Goal: Task Accomplishment & Management: Manage account settings

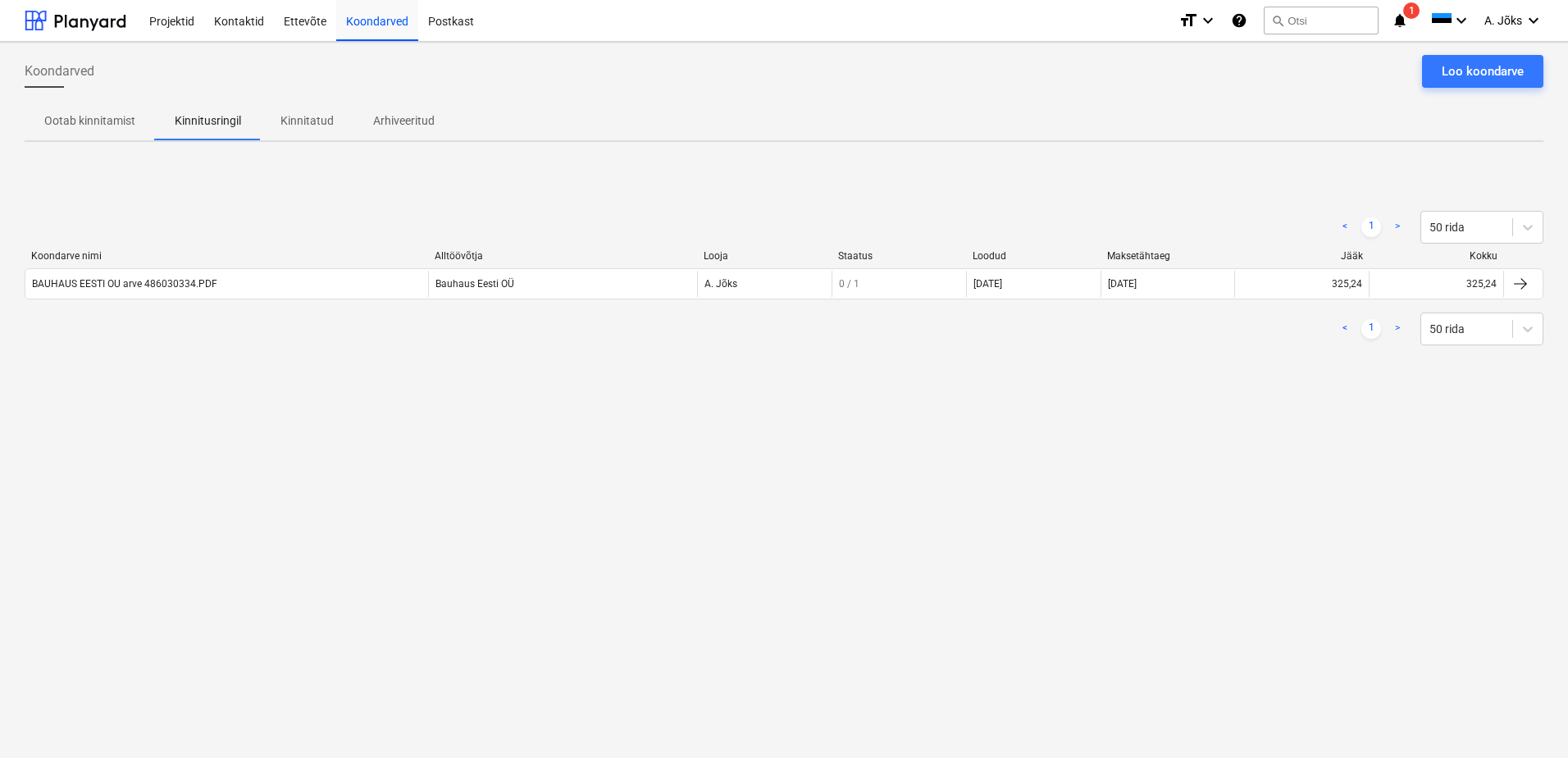
click at [443, 382] on div "< 1 > 50 rida Koondarve nimi Alltöövõtja Looja Staatus Loodud Maksetähtaeg Jääk…" at bounding box center [784, 278] width 1519 height 246
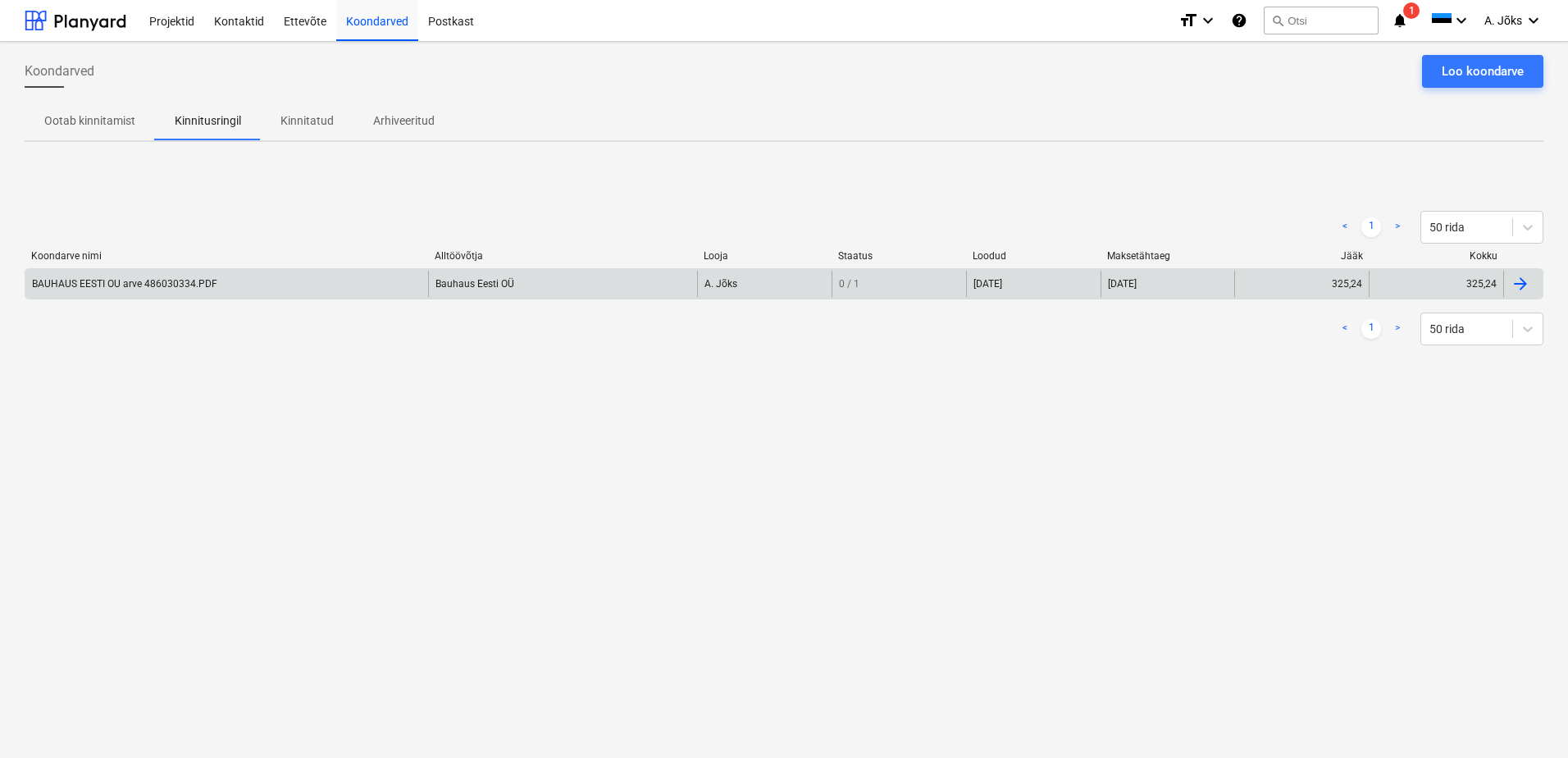
click at [195, 289] on div "BAUHAUS EESTI OU arve 486030334.PDF" at bounding box center [124, 283] width 185 height 11
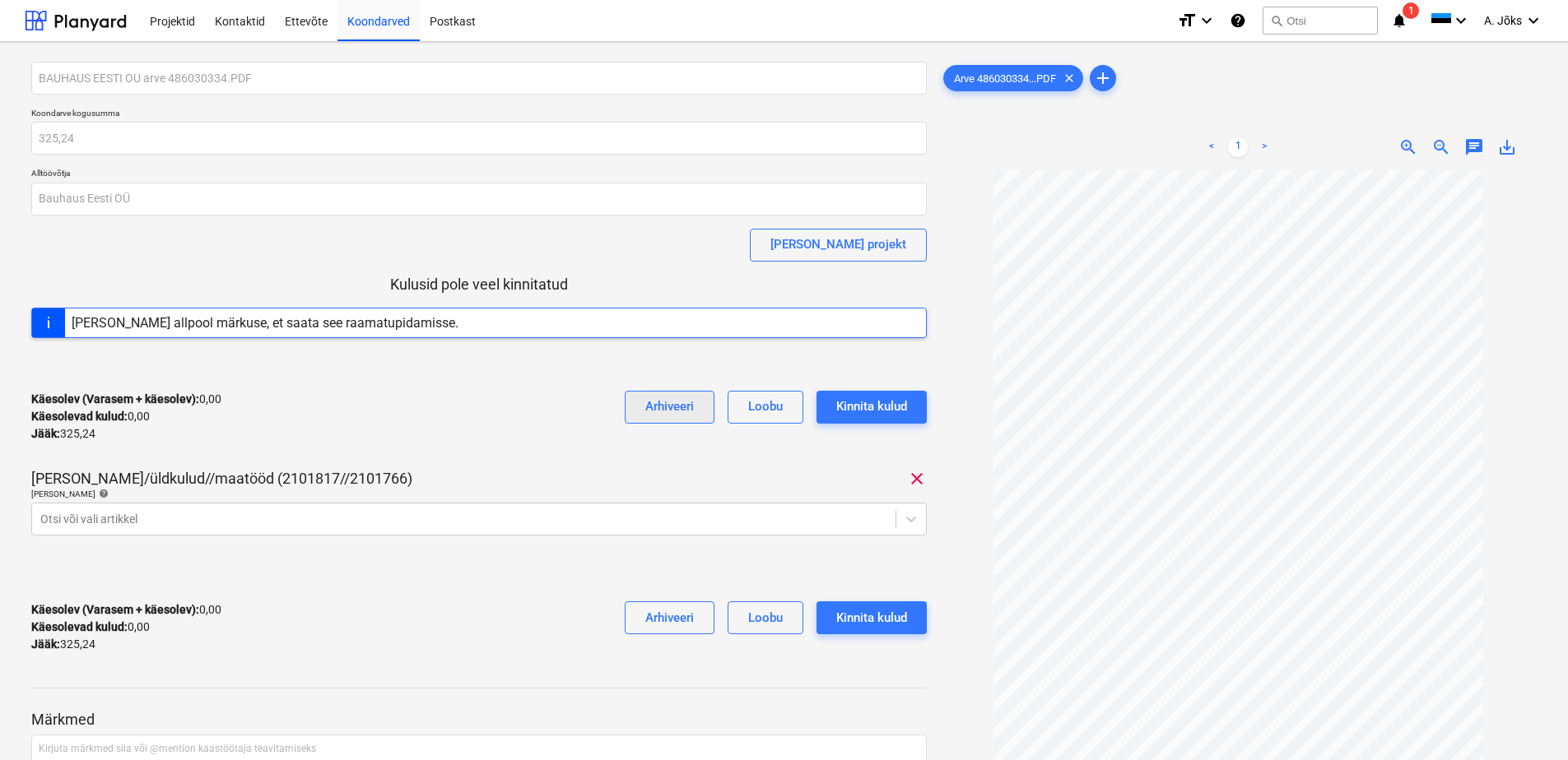
click at [656, 408] on div "Arhiveeri" at bounding box center [669, 406] width 49 height 21
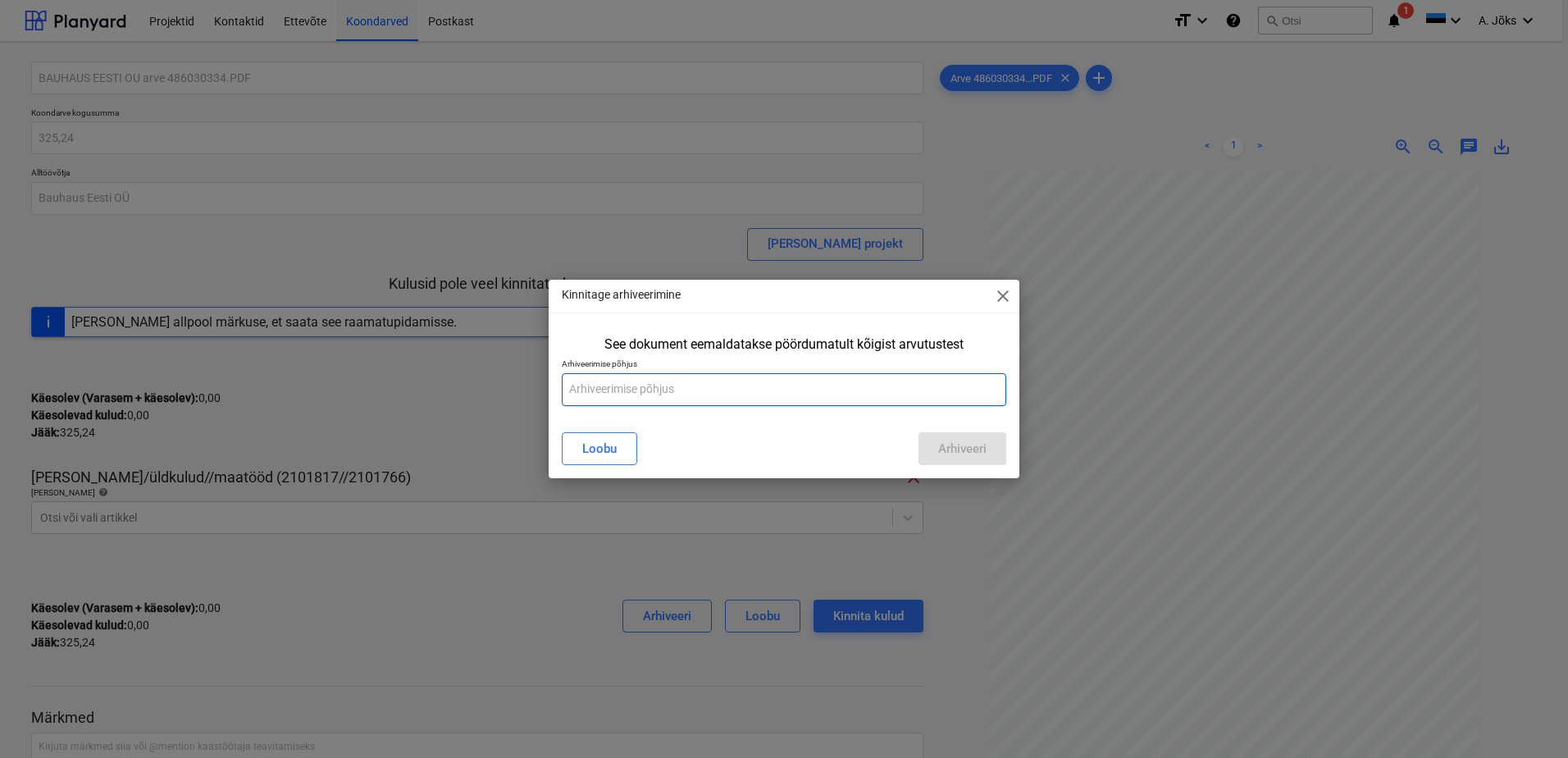
click at [655, 394] on input "text" at bounding box center [783, 389] width 444 height 32
paste input "Läksid kuhugi Tasandisse. See arve läheb [GEOGRAPHIC_DATA]"
click at [733, 389] on input "Läksid kuhugi Tasandisse. See arve läheb [GEOGRAPHIC_DATA]" at bounding box center [783, 389] width 444 height 32
click at [621, 389] on input "Arve läheb Laurile" at bounding box center [783, 389] width 444 height 32
click at [688, 395] on input "Arve läheb Laurile" at bounding box center [783, 389] width 444 height 32
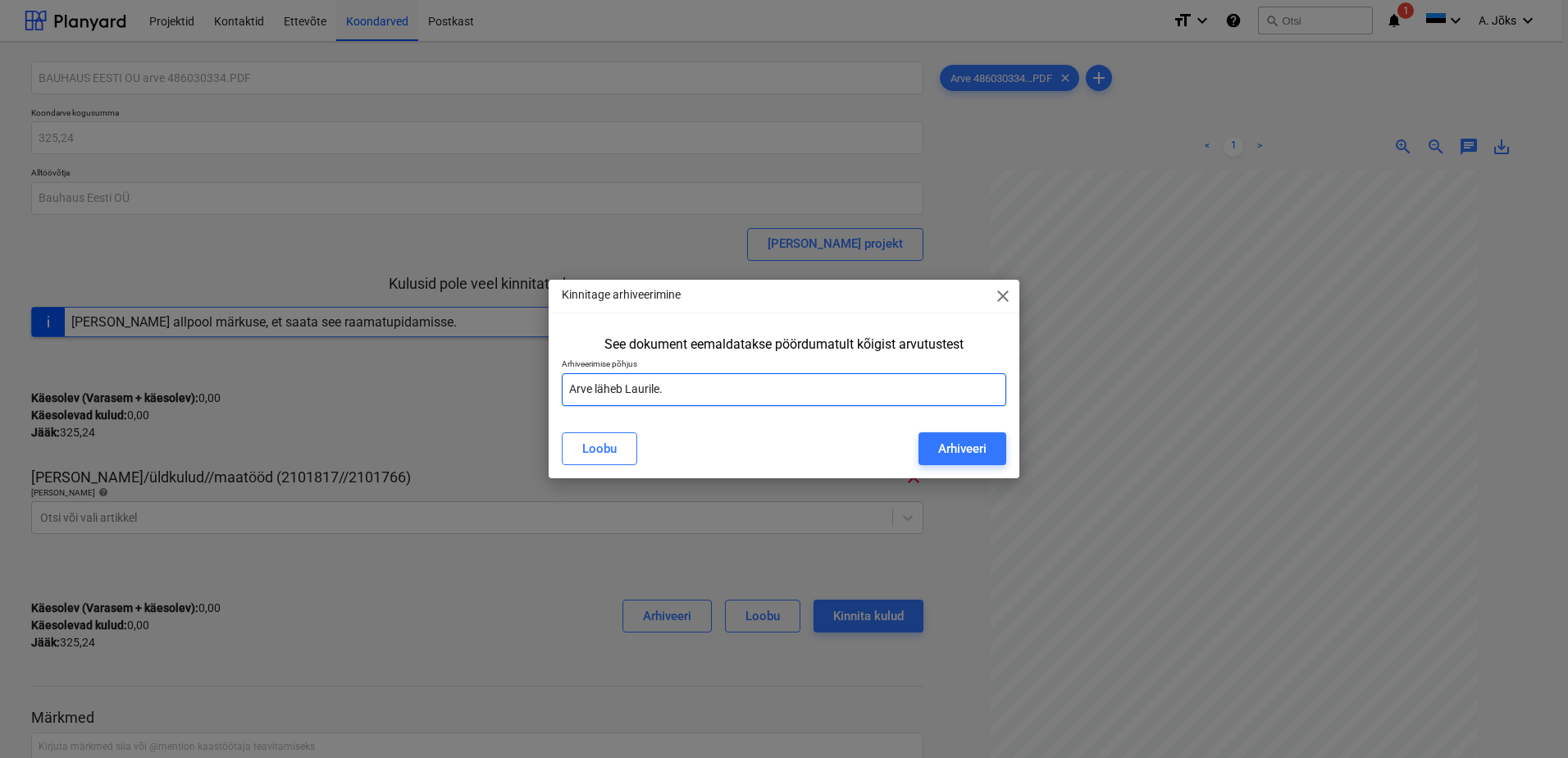
click at [577, 394] on input "Arve läheb Laurile." at bounding box center [783, 389] width 444 height 32
click at [624, 388] on input "Arve läheb Laurile." at bounding box center [783, 389] width 444 height 32
click at [680, 390] on input "Arve läheb Laurile." at bounding box center [783, 389] width 444 height 32
type input "Arve läheb Laurile."
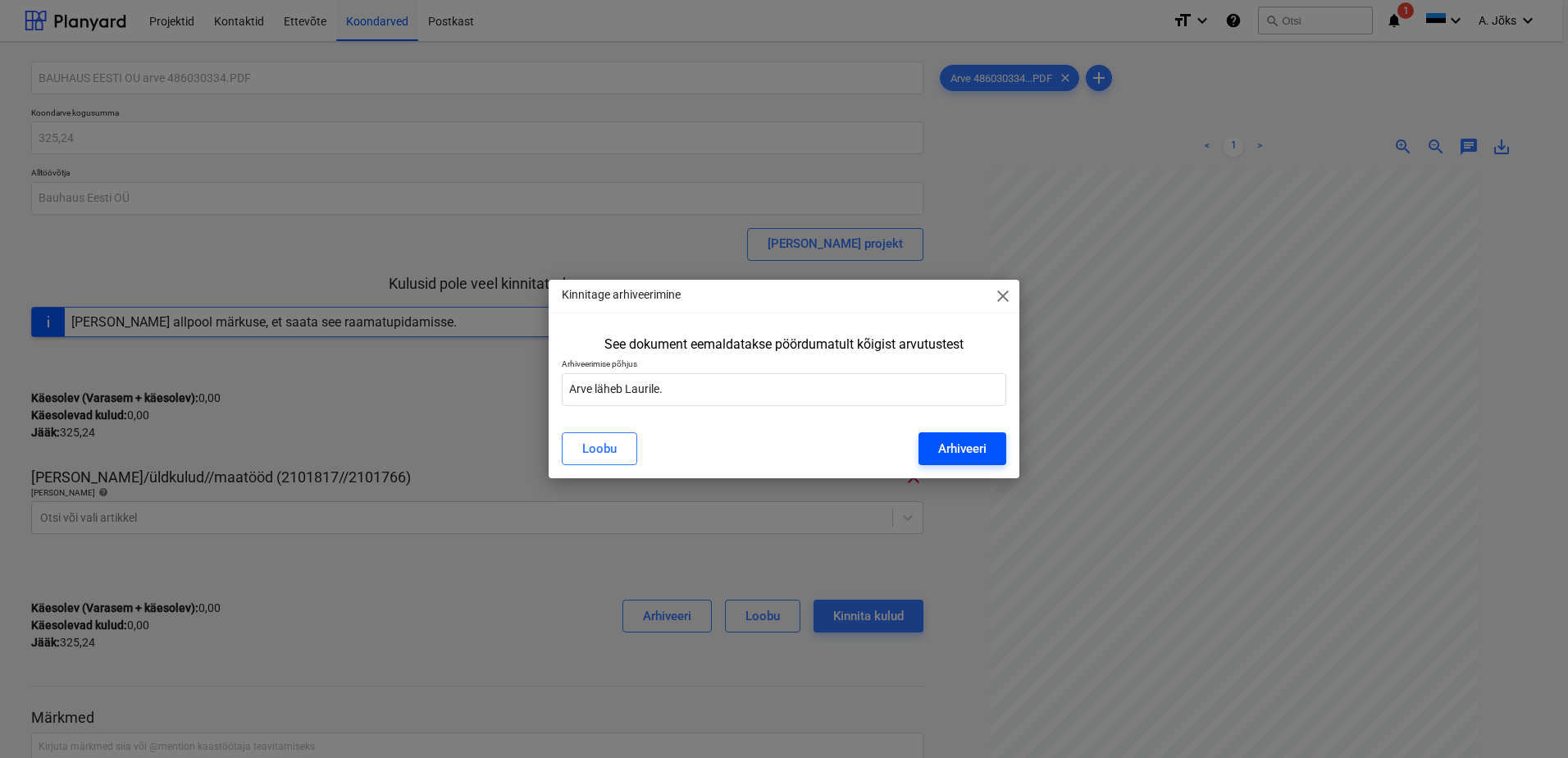
click at [982, 445] on div "Arhiveeri" at bounding box center [961, 448] width 49 height 21
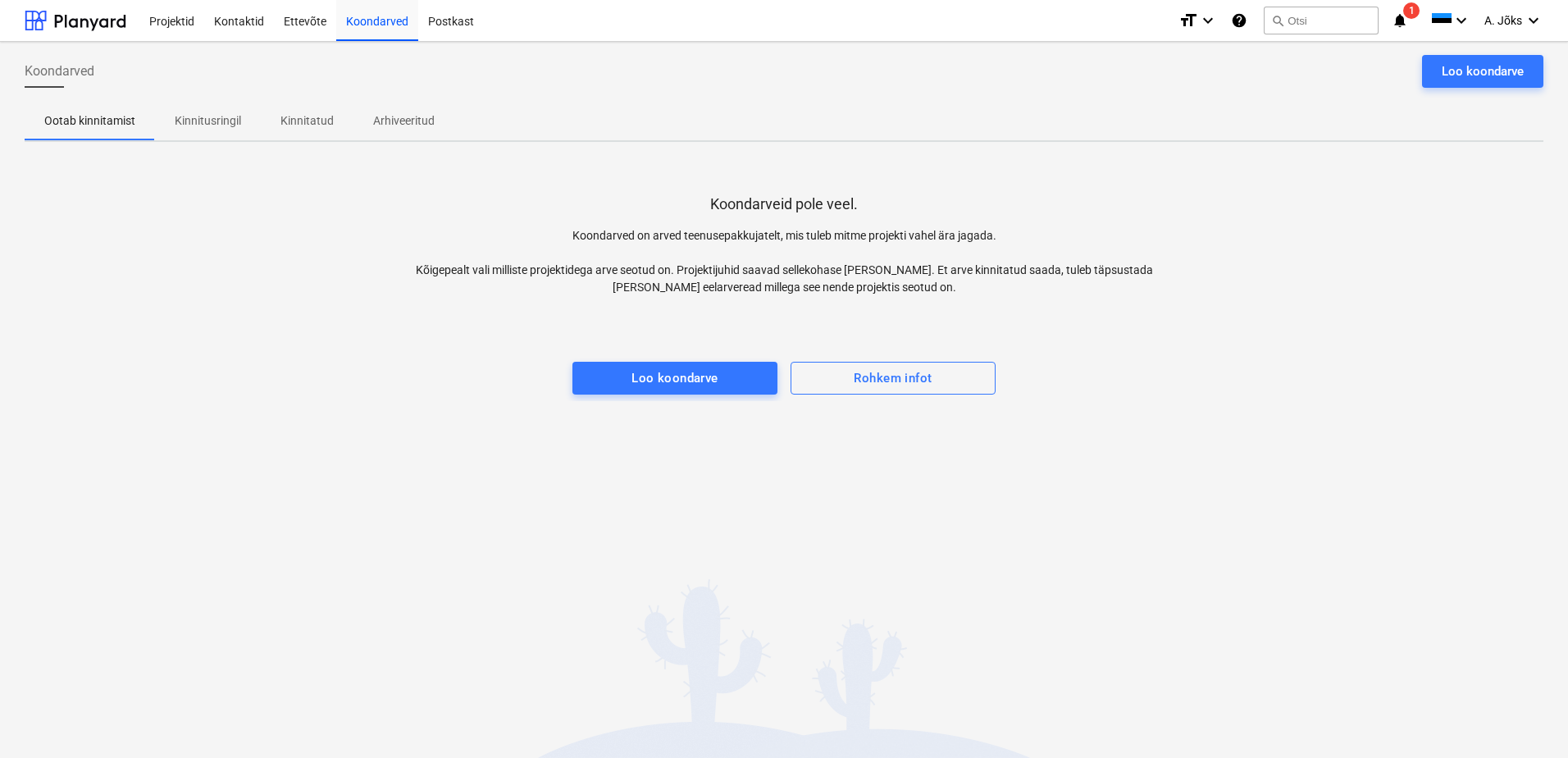
drag, startPoint x: 1269, startPoint y: 105, endPoint x: 1292, endPoint y: 102, distance: 23.2
click at [1269, 104] on div "Ootab kinnitamist Kinnitusringil Kinnitatud Arhiveeritud" at bounding box center [784, 120] width 1519 height 39
click at [1453, 73] on div "Loo koondarve" at bounding box center [1483, 71] width 82 height 21
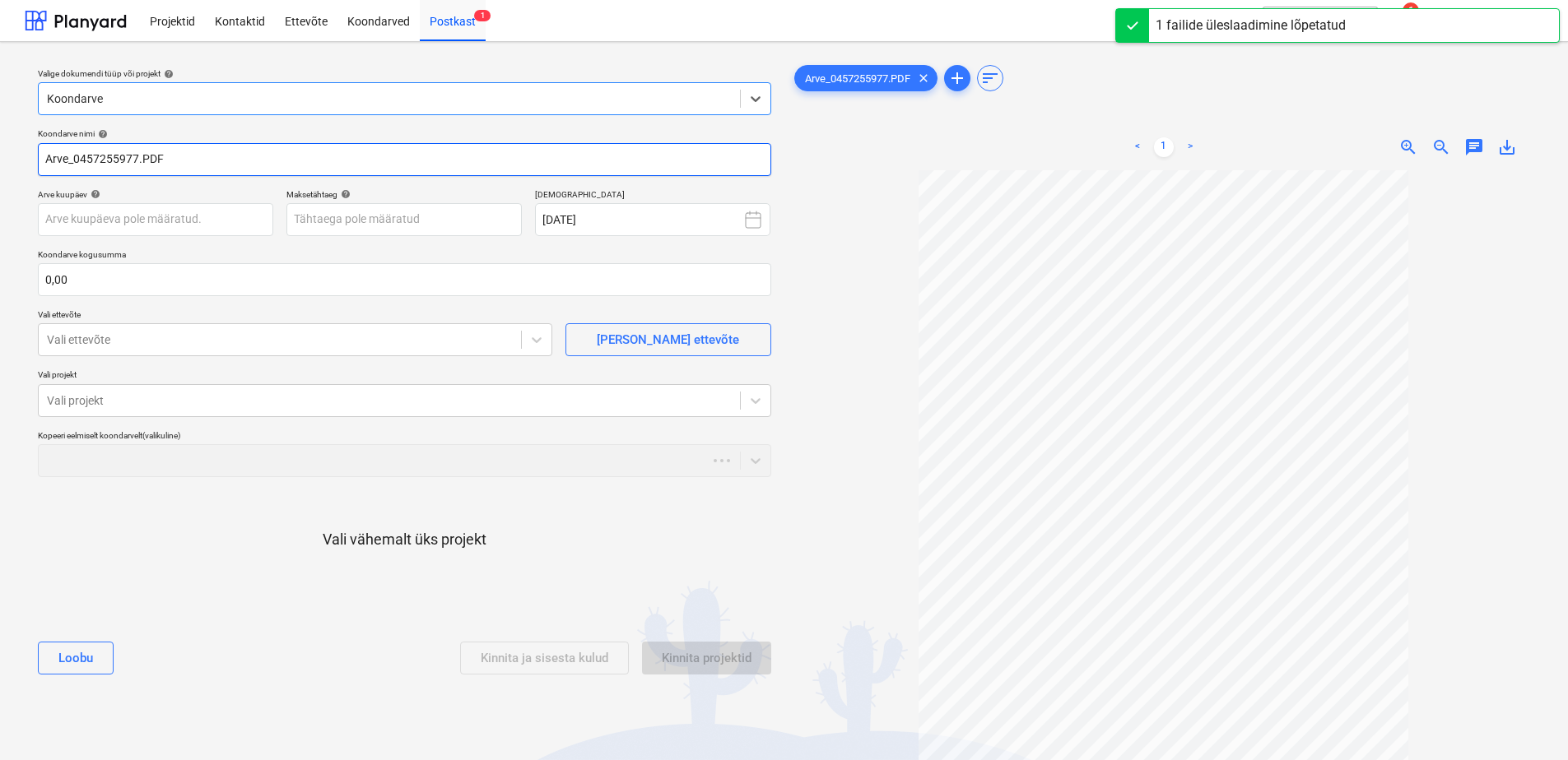
click at [81, 158] on input "Arve_0457255977.PDF" at bounding box center [404, 159] width 733 height 33
paste input "Kesko Senukai [GEOGRAPHIC_DATA]"
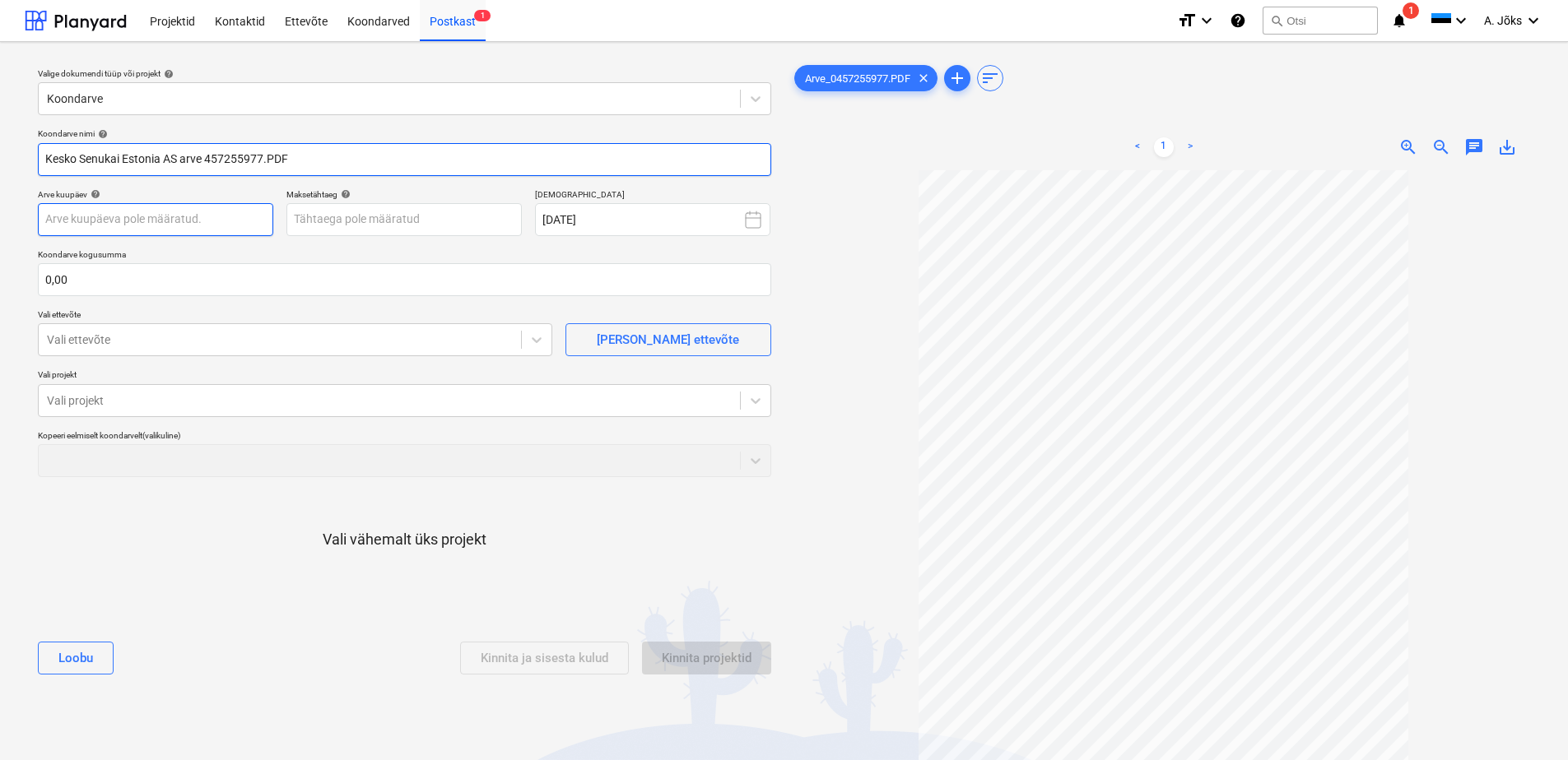
type input "Kesko Senukai Estonia AS arve 457255977.PDF"
click at [145, 220] on body "Projektid Kontaktid Ettevõte Koondarved Postkast 1 format_size keyboard_arrow_d…" at bounding box center [784, 380] width 1568 height 760
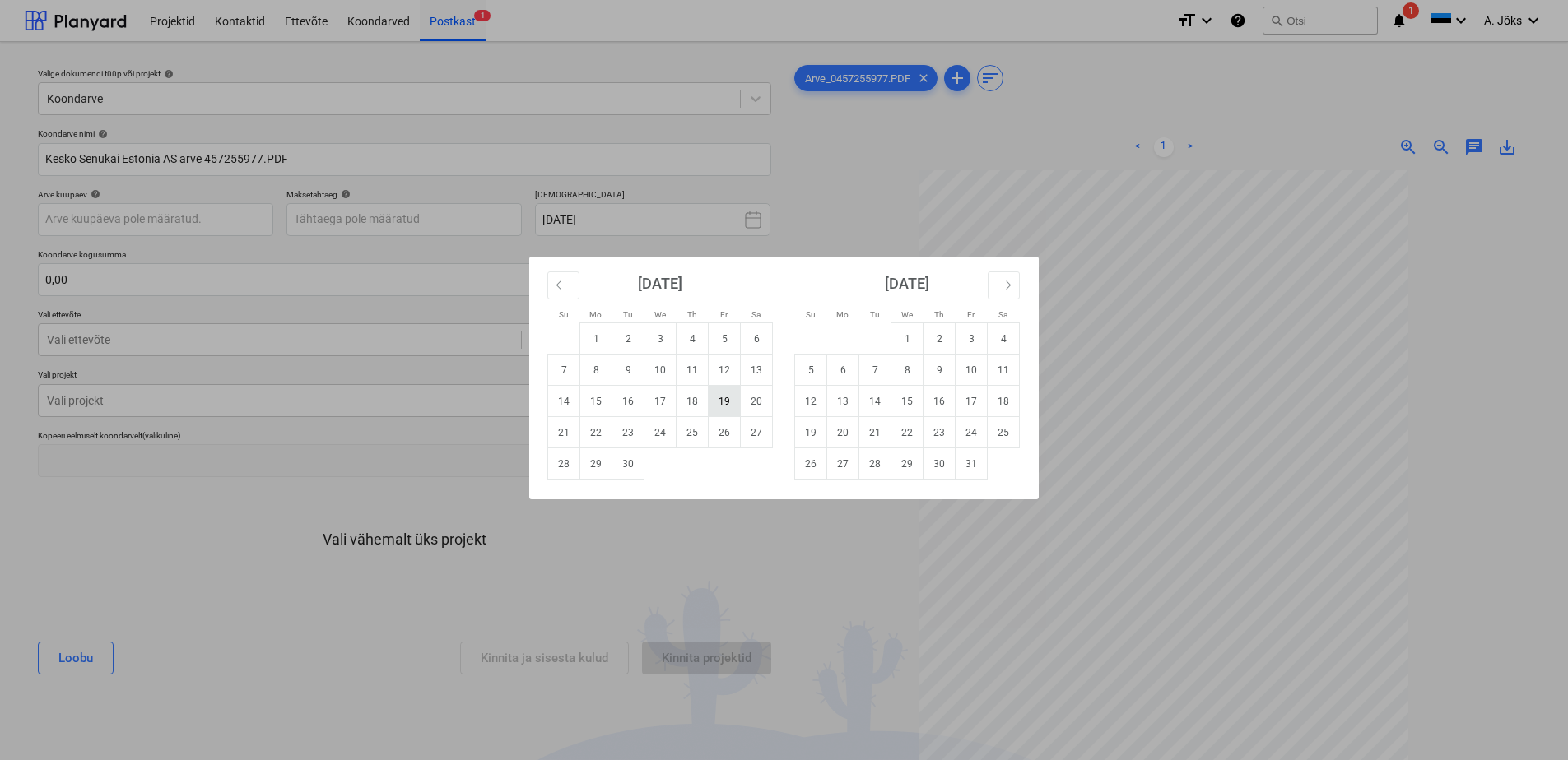
click at [719, 401] on td "19" at bounding box center [724, 401] width 32 height 32
type input "[DATE]"
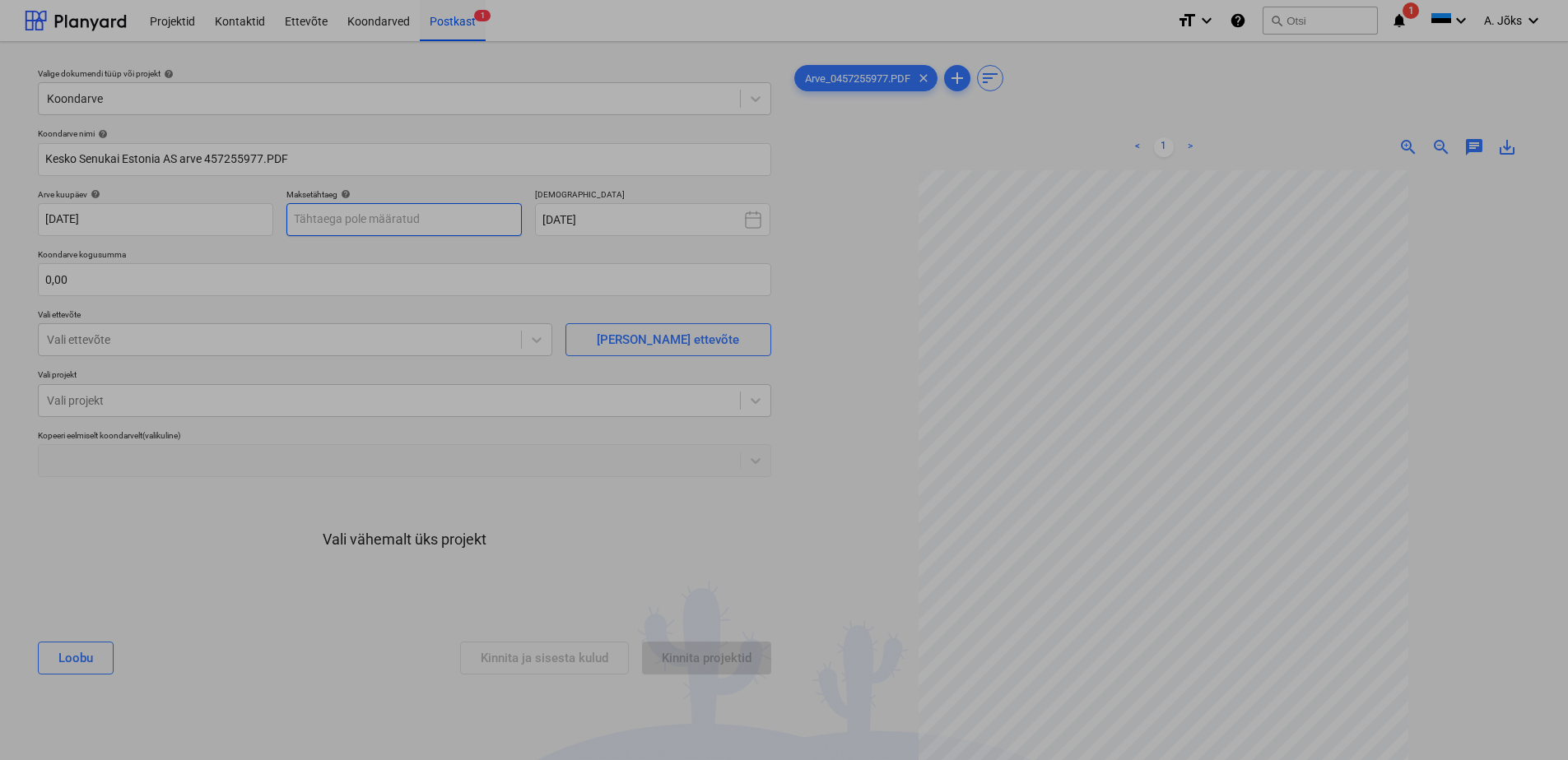
click at [447, 222] on body "Projektid Kontaktid Ettevõte Koondarved Postkast 1 format_size keyboard_arrow_d…" at bounding box center [784, 380] width 1568 height 760
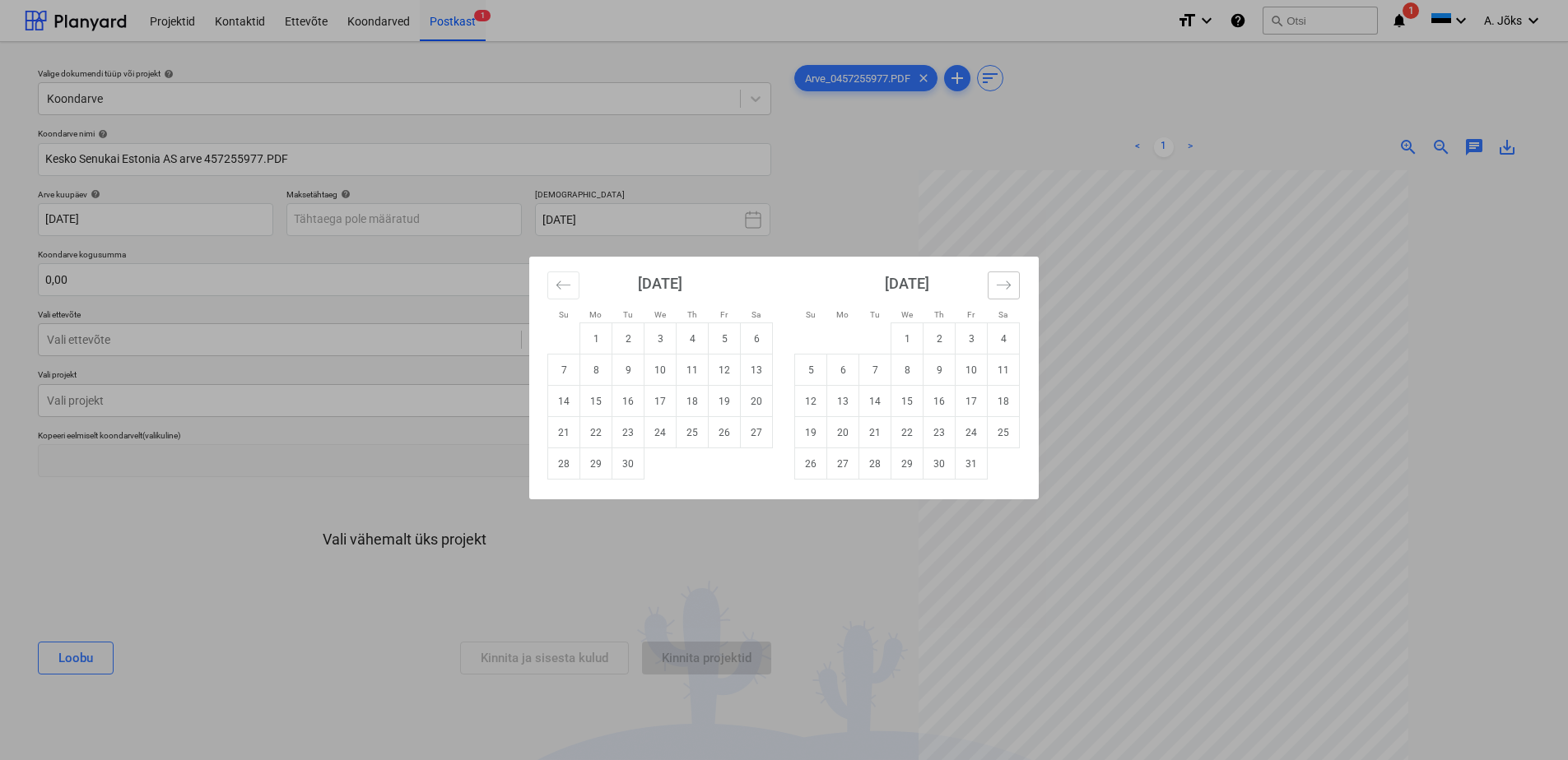
click at [1004, 284] on icon "Move forward to switch to the next month." at bounding box center [1004, 285] width 15 height 15
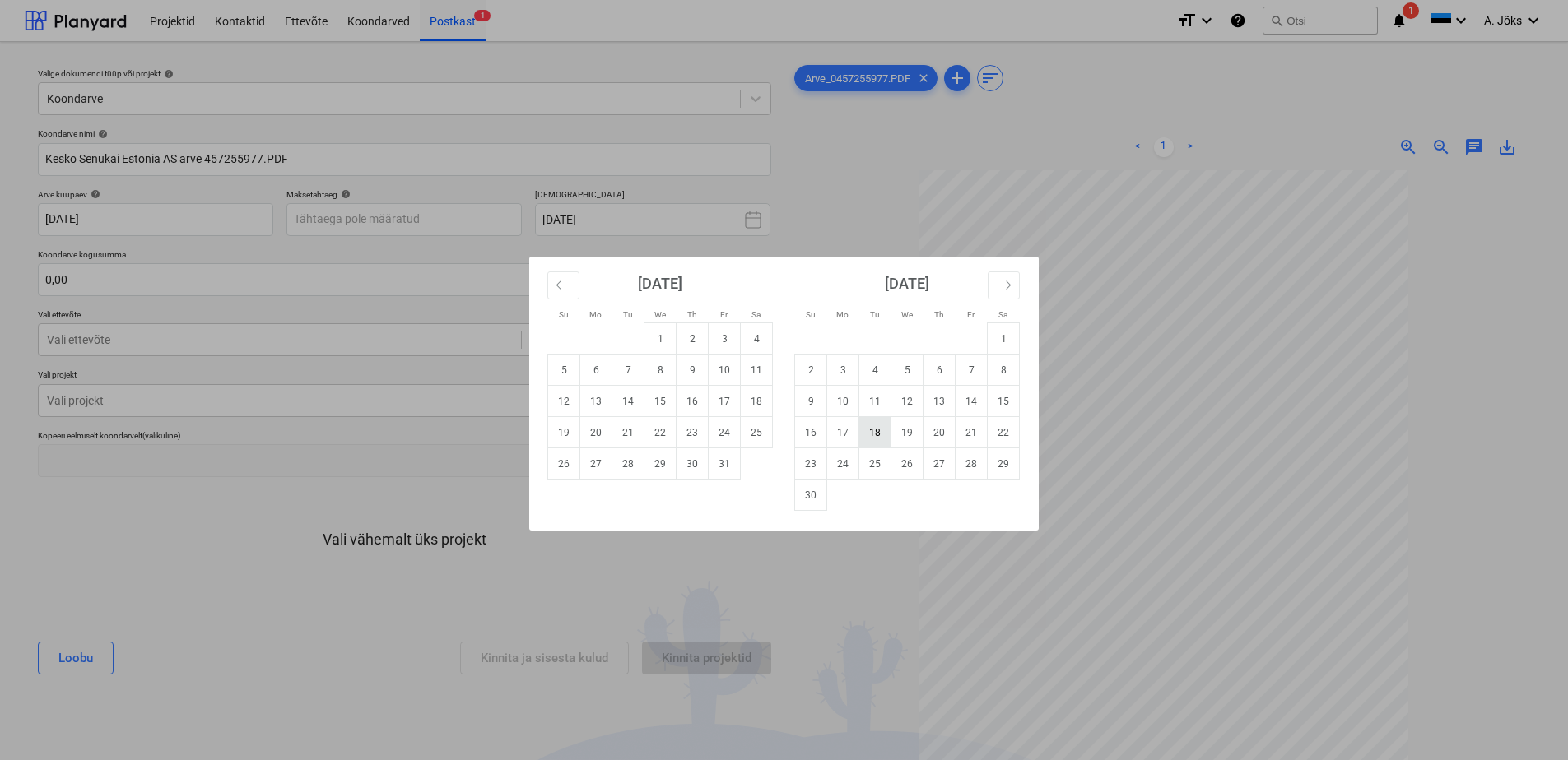
click at [879, 436] on td "18" at bounding box center [874, 432] width 32 height 32
type input "[DATE]"
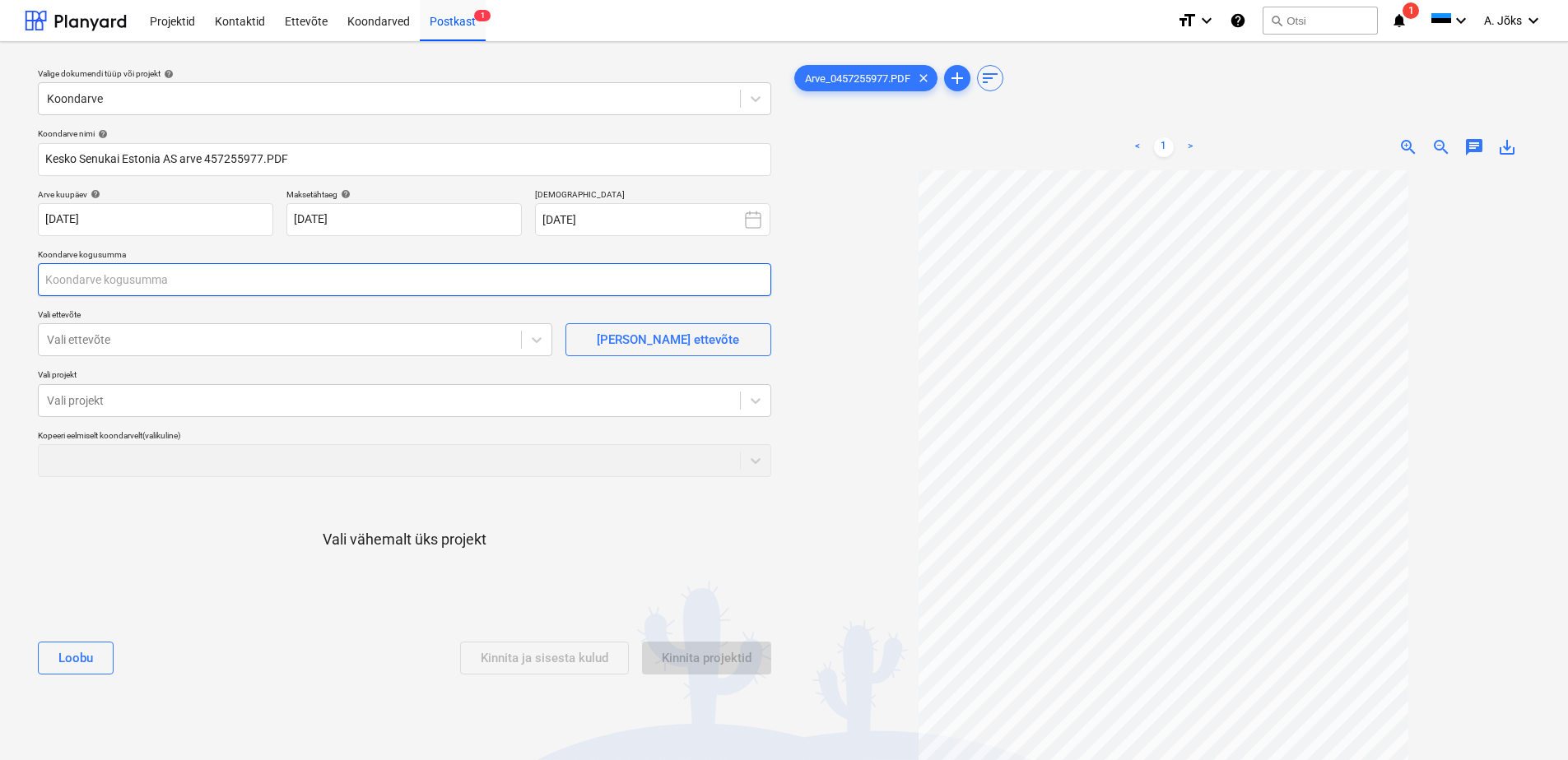
click at [292, 293] on input "text" at bounding box center [404, 280] width 733 height 33
type input "180,00"
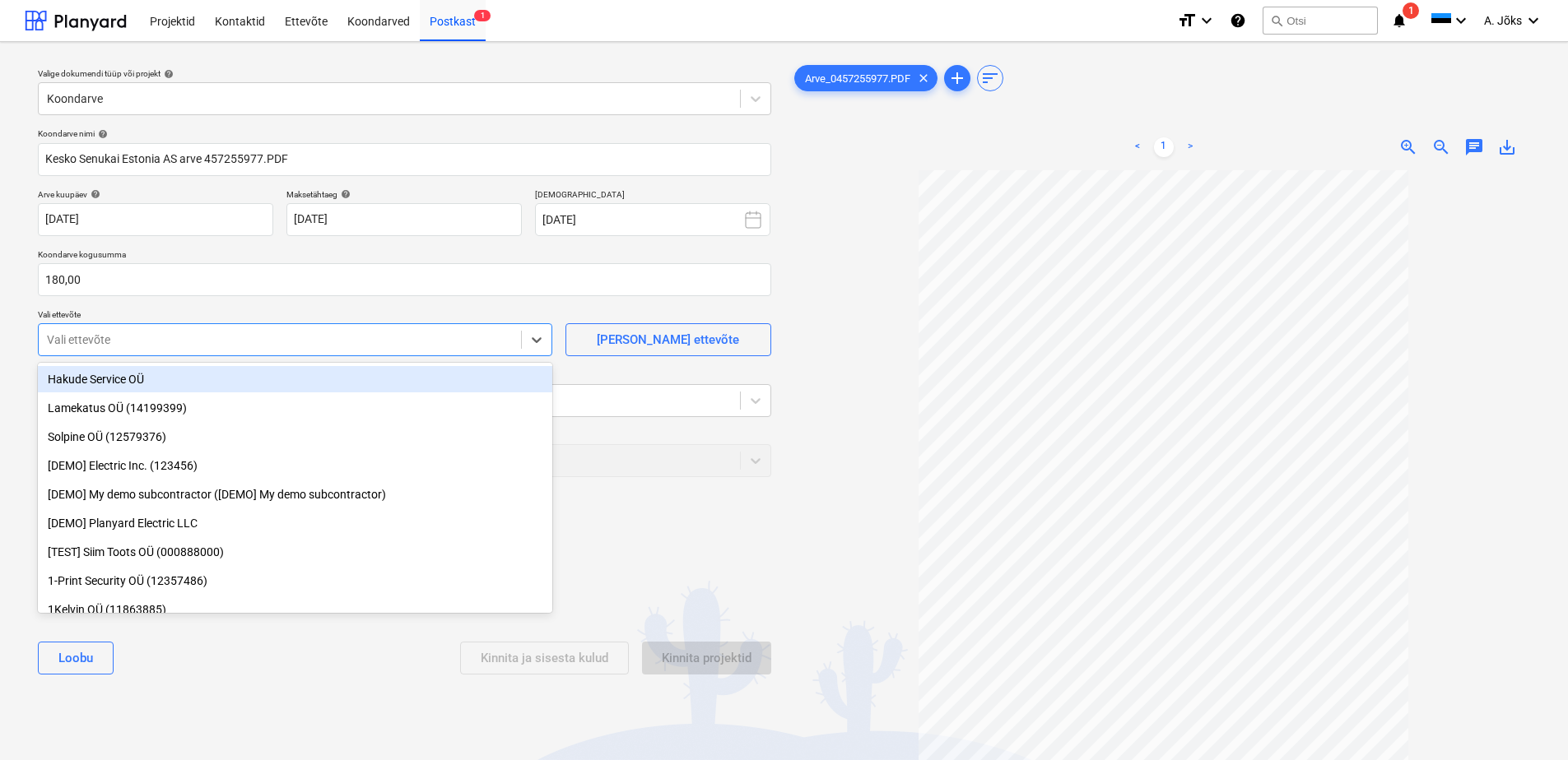
click at [215, 341] on div at bounding box center [280, 339] width 466 height 16
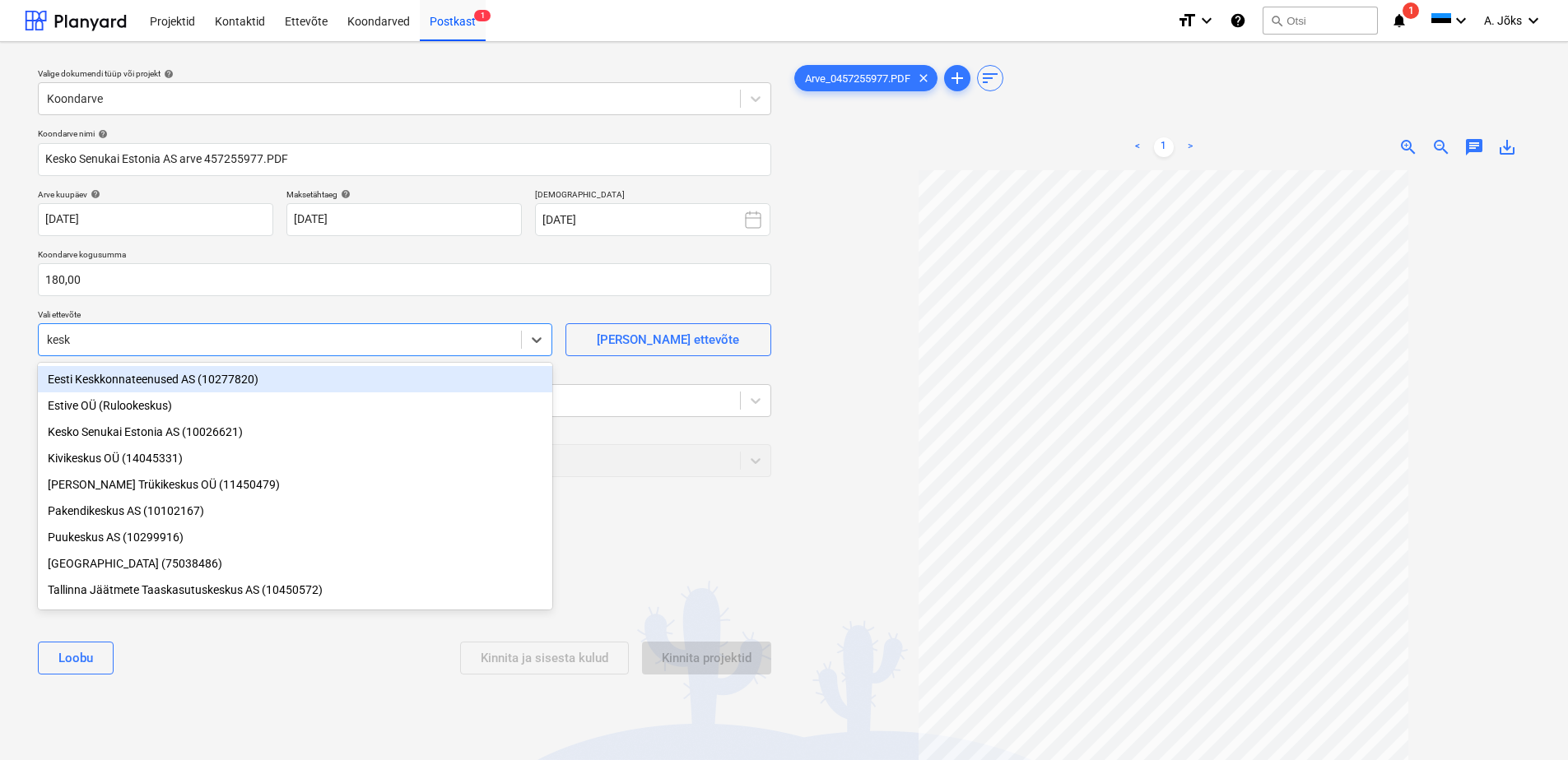
type input "kesko"
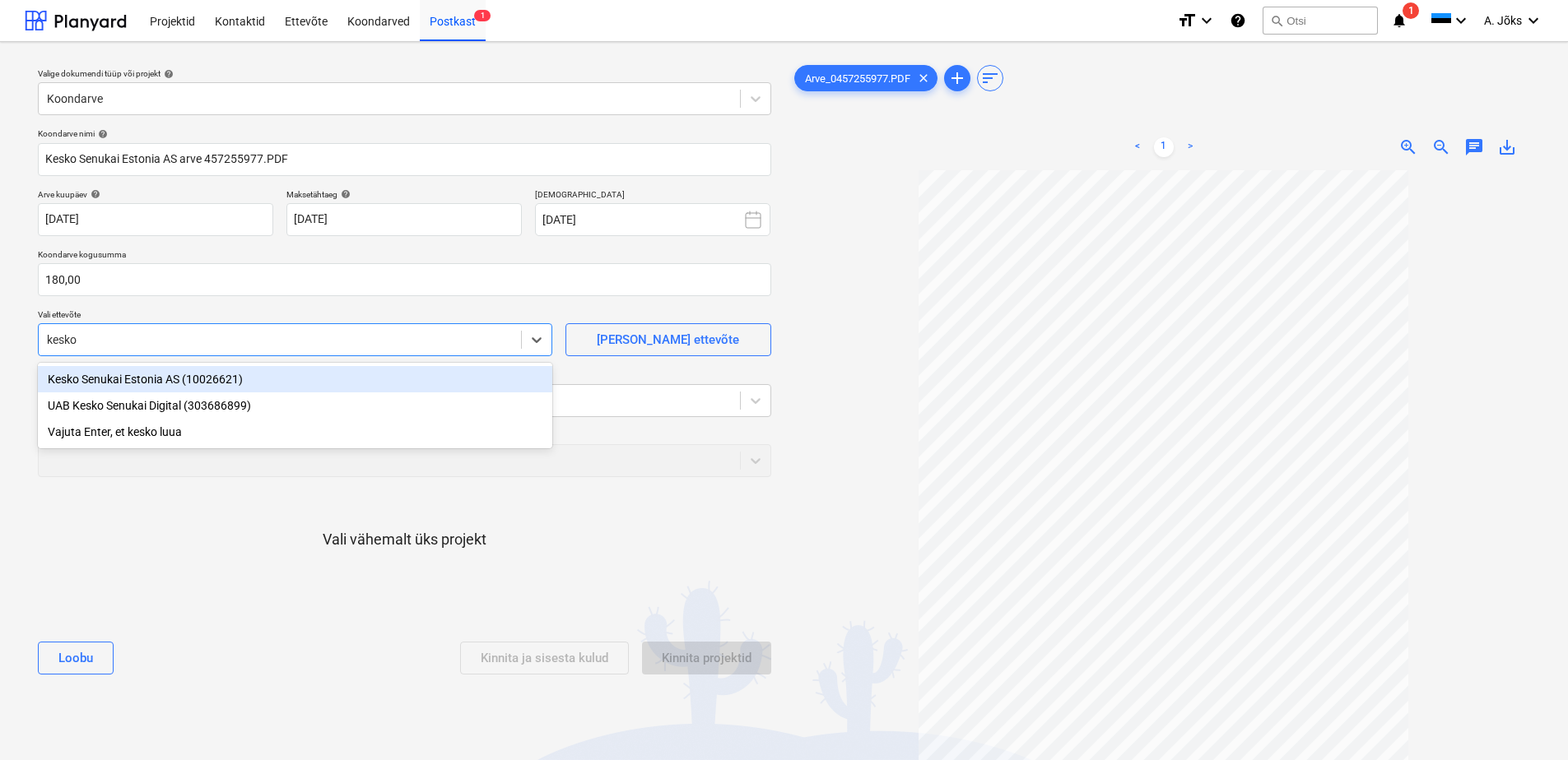
click at [188, 384] on div "Kesko Senukai Estonia AS (10026621)" at bounding box center [295, 379] width 515 height 27
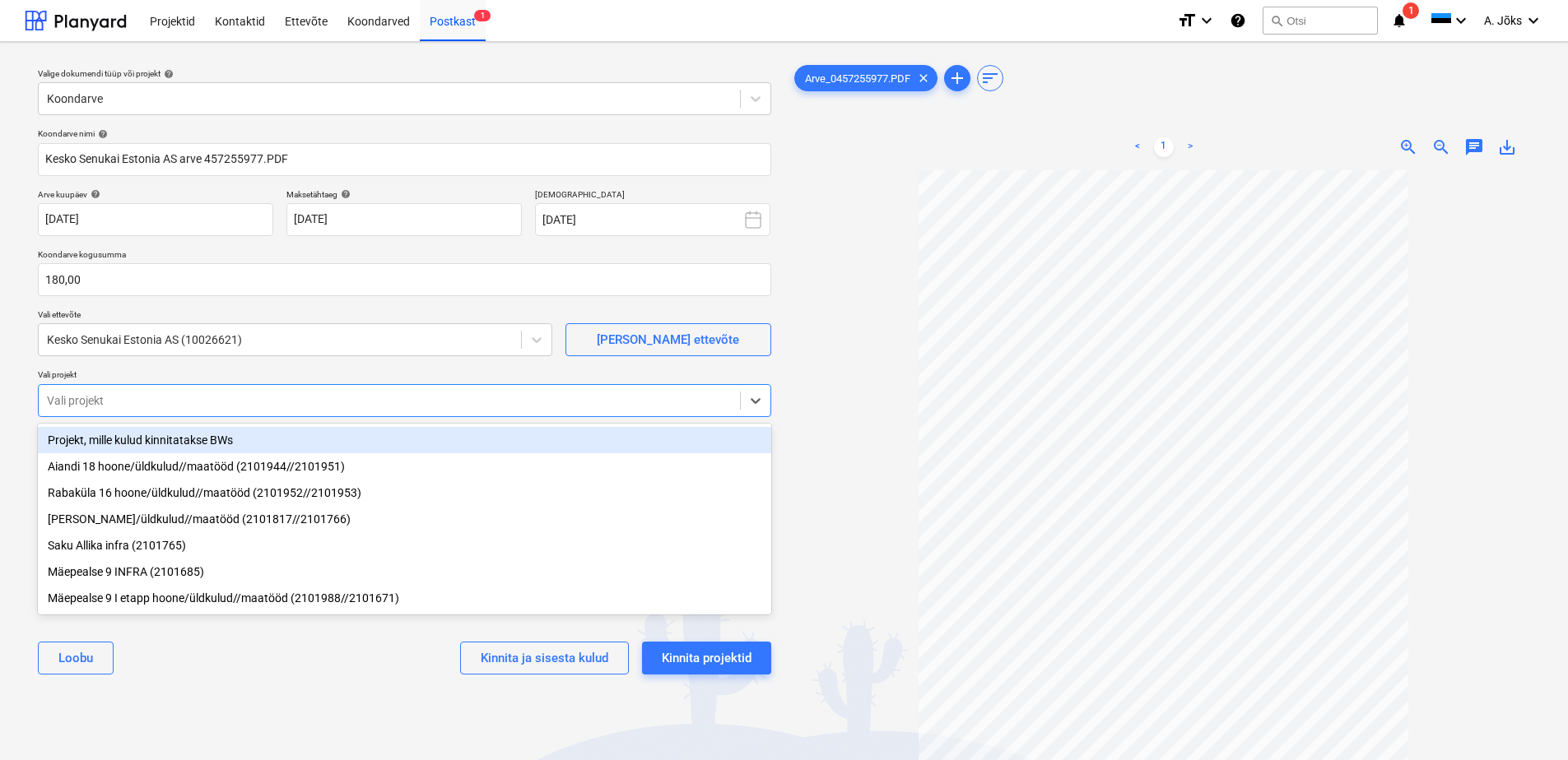
click at [181, 392] on div at bounding box center [390, 400] width 685 height 16
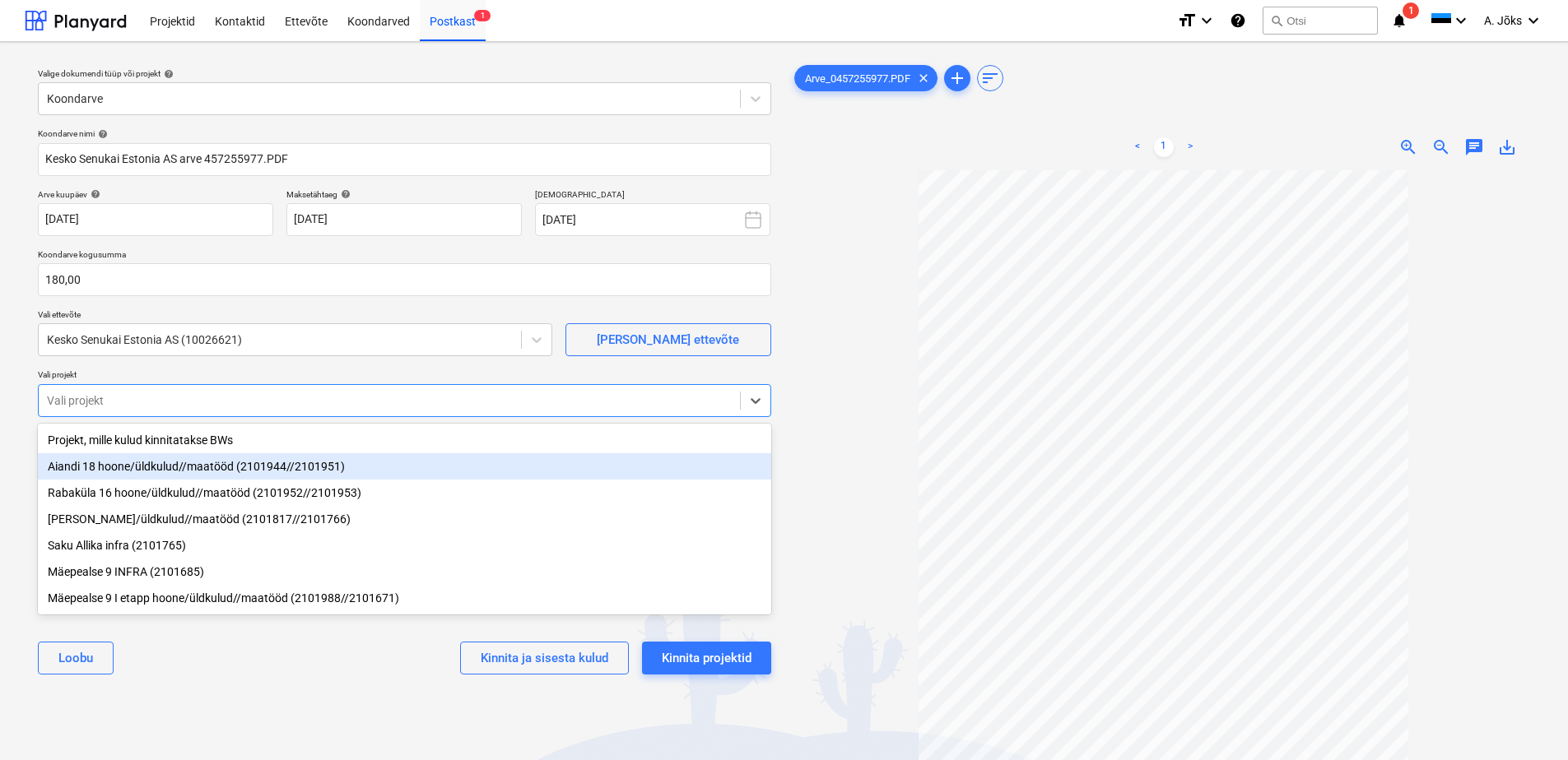
drag, startPoint x: 168, startPoint y: 469, endPoint x: 244, endPoint y: 629, distance: 177.1
click at [169, 469] on div "Aiandi 18 hoone/üldkulud//maatööd (2101944//2101951)" at bounding box center [404, 466] width 733 height 27
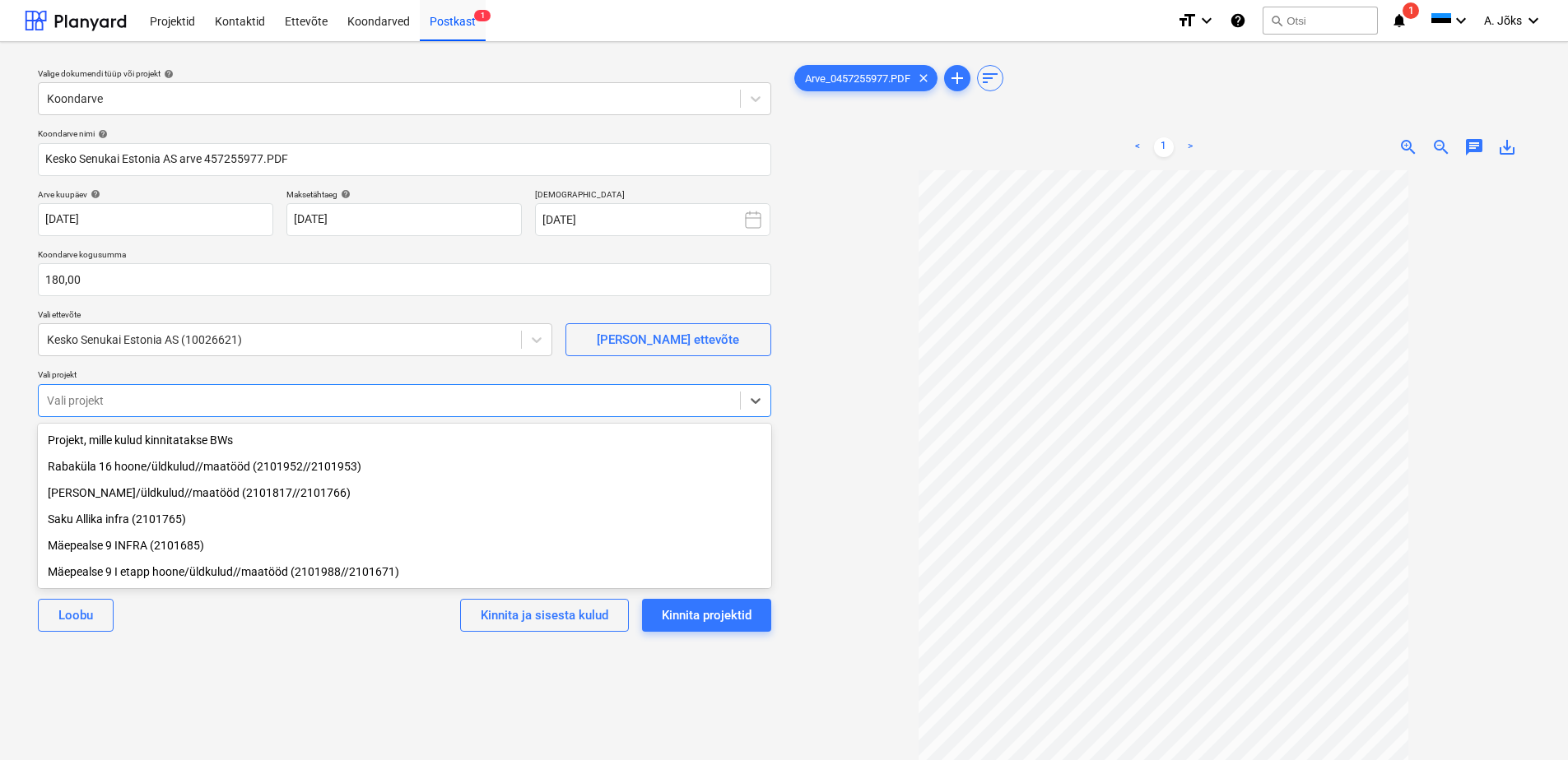
click at [281, 696] on div "Valige dokumendi tüüp või projekt help Koondarve Koondarve nimi help Kesko Senu…" at bounding box center [404, 472] width 760 height 835
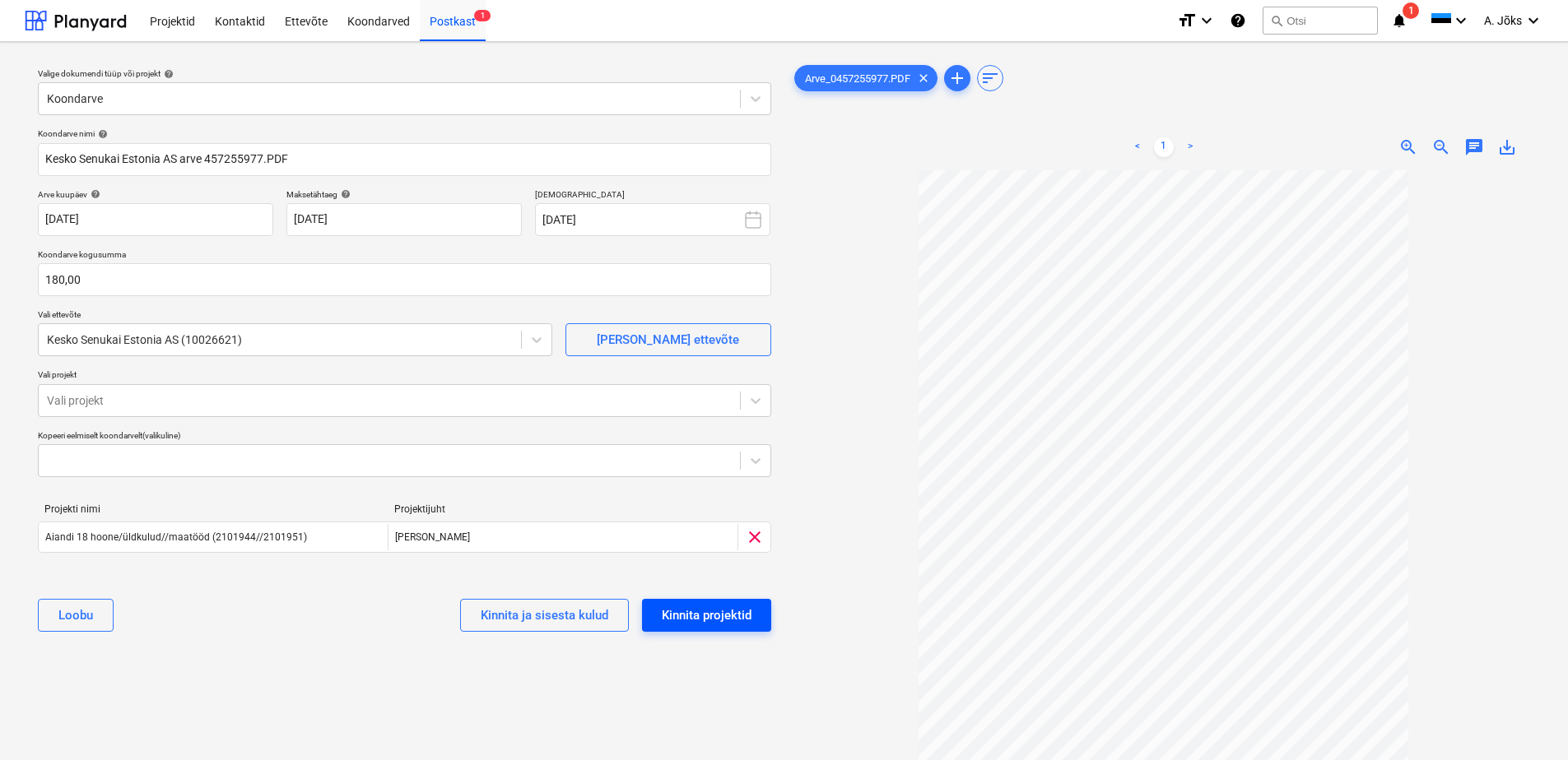
click at [729, 619] on div "Kinnita projektid" at bounding box center [706, 615] width 90 height 21
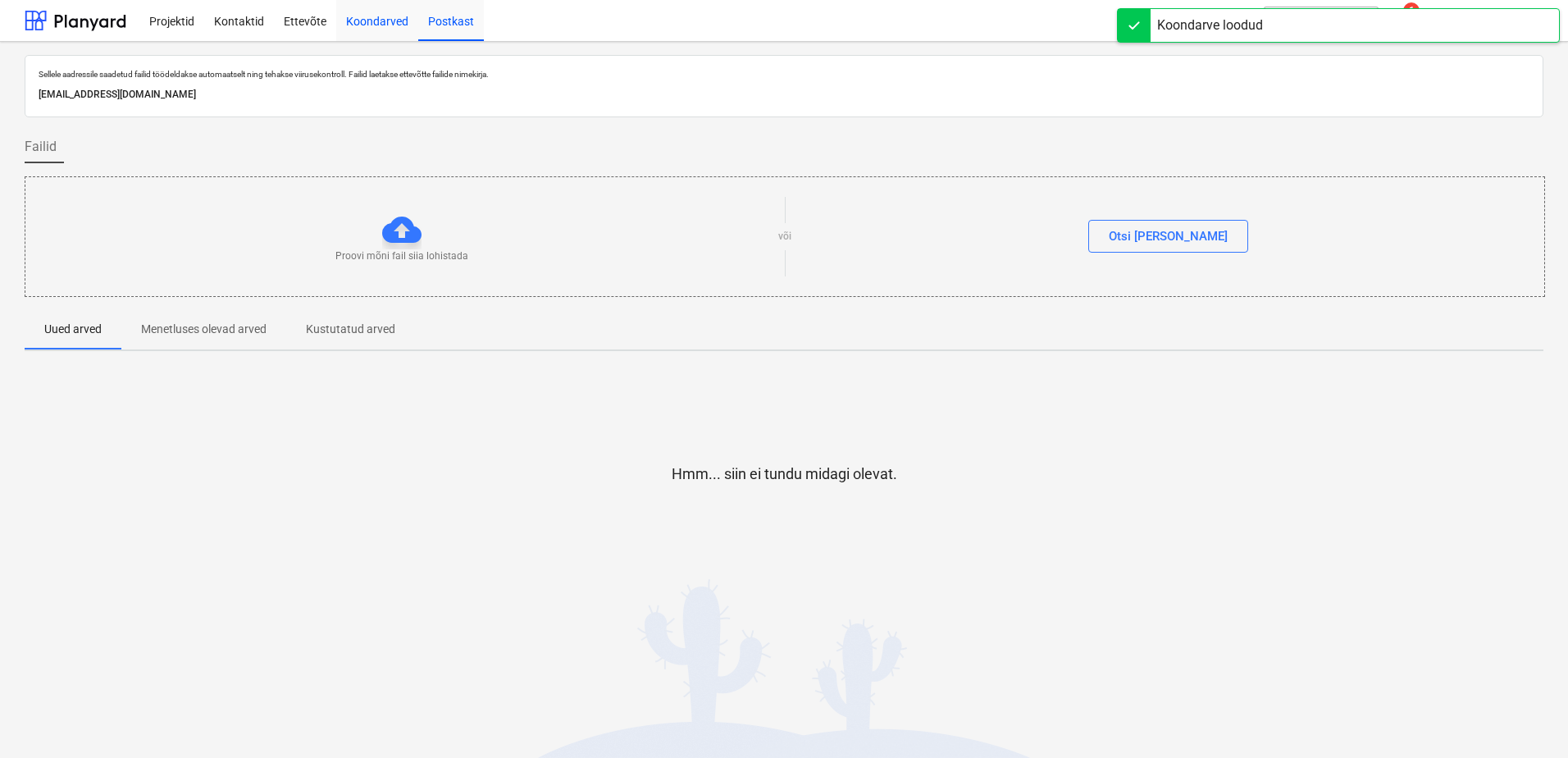
click at [379, 21] on div "Koondarved" at bounding box center [377, 20] width 82 height 42
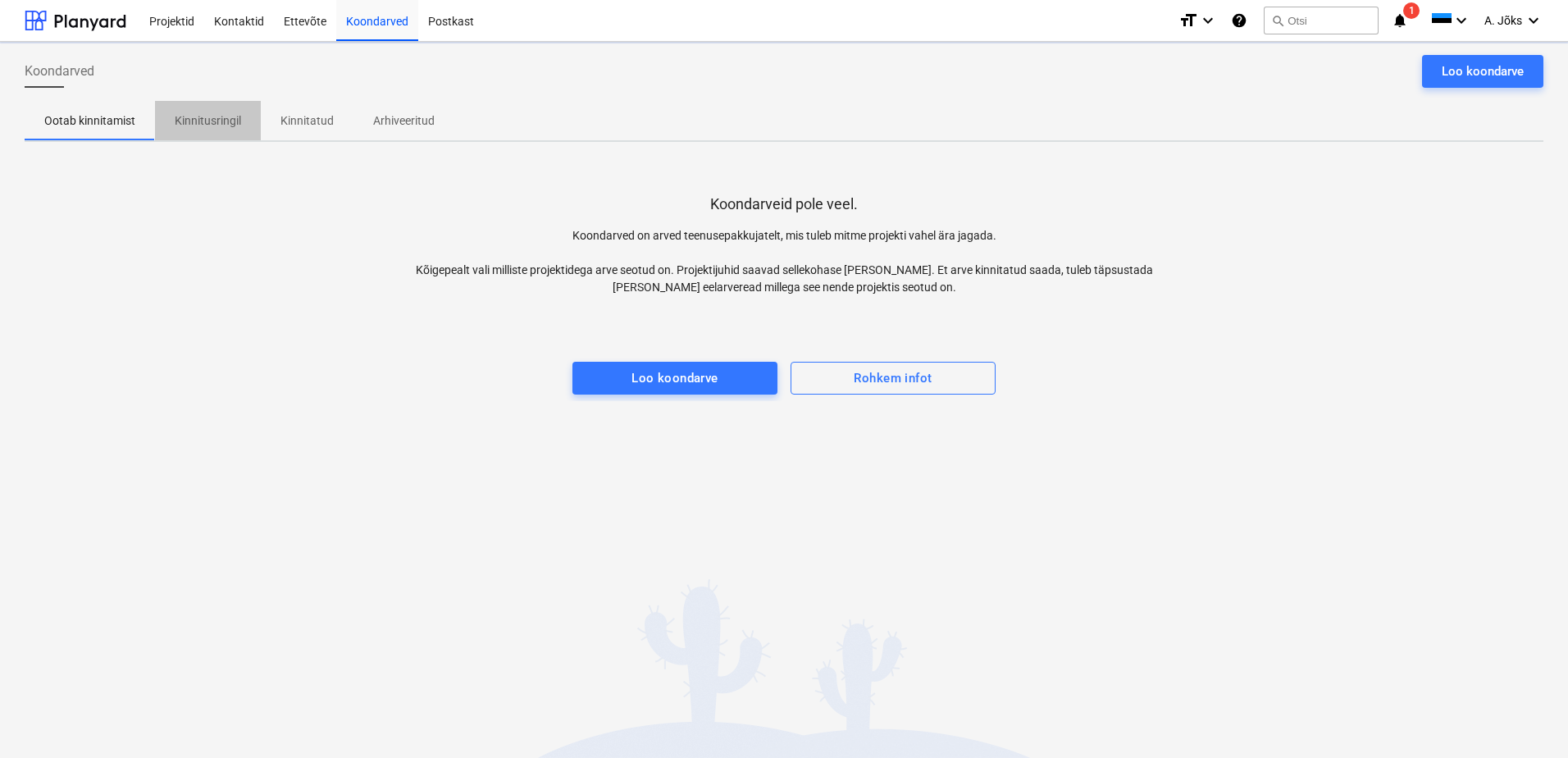
click at [222, 130] on span "Kinnitusringil" at bounding box center [208, 121] width 106 height 27
